Goal: Check status

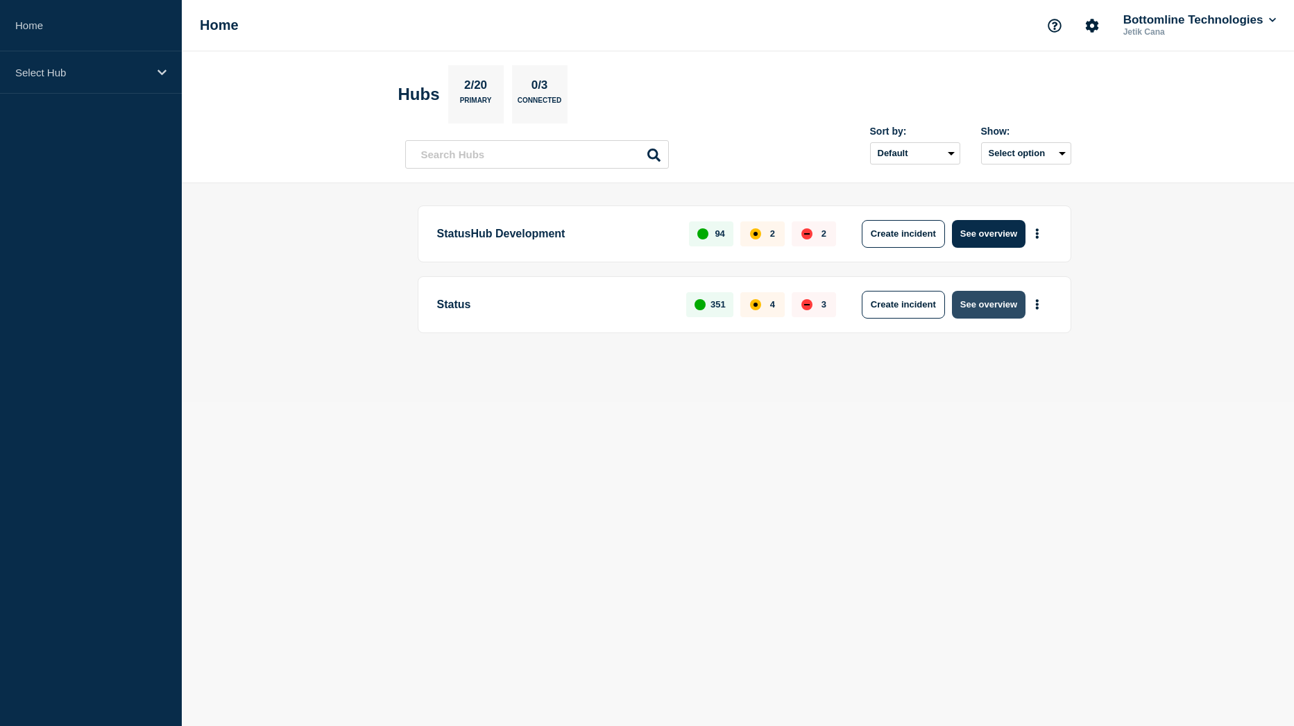
click at [981, 311] on button "See overview" at bounding box center [989, 305] width 74 height 28
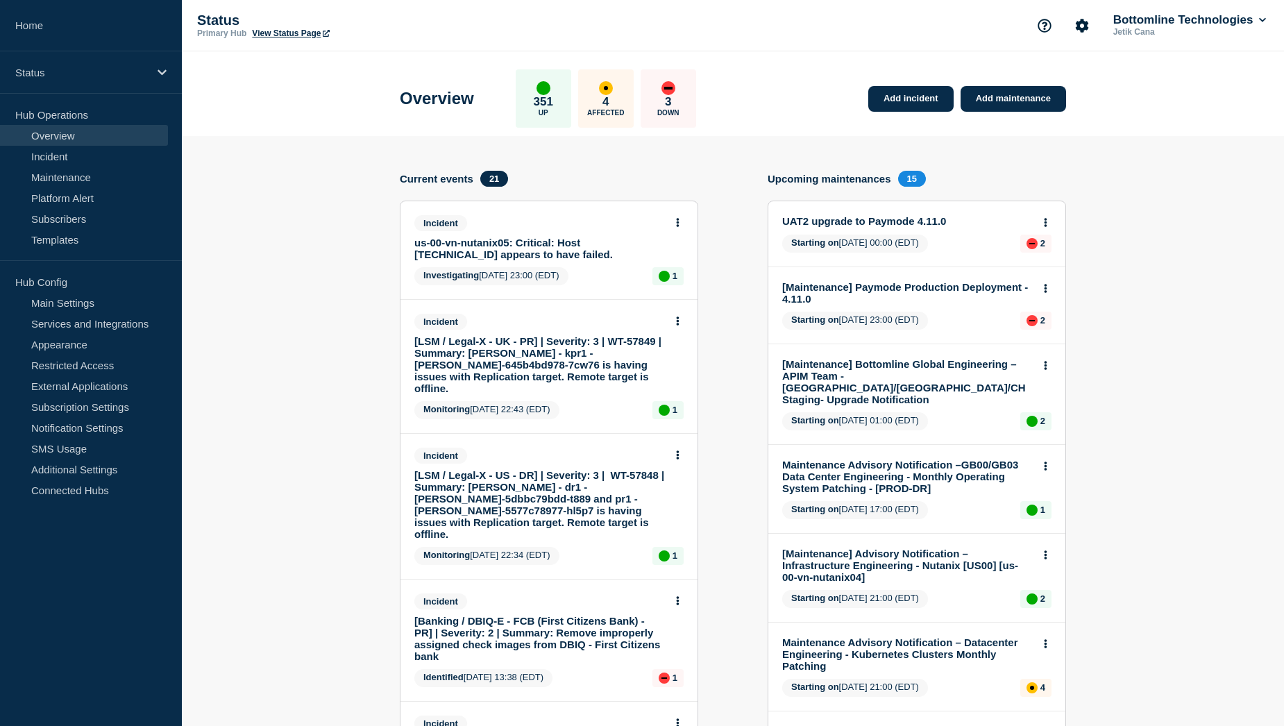
click at [503, 246] on link "us-00-vn-nutanix05: Critical: Host 10.225.162.30 appears to have failed." at bounding box center [539, 249] width 251 height 24
